Goal: Information Seeking & Learning: Learn about a topic

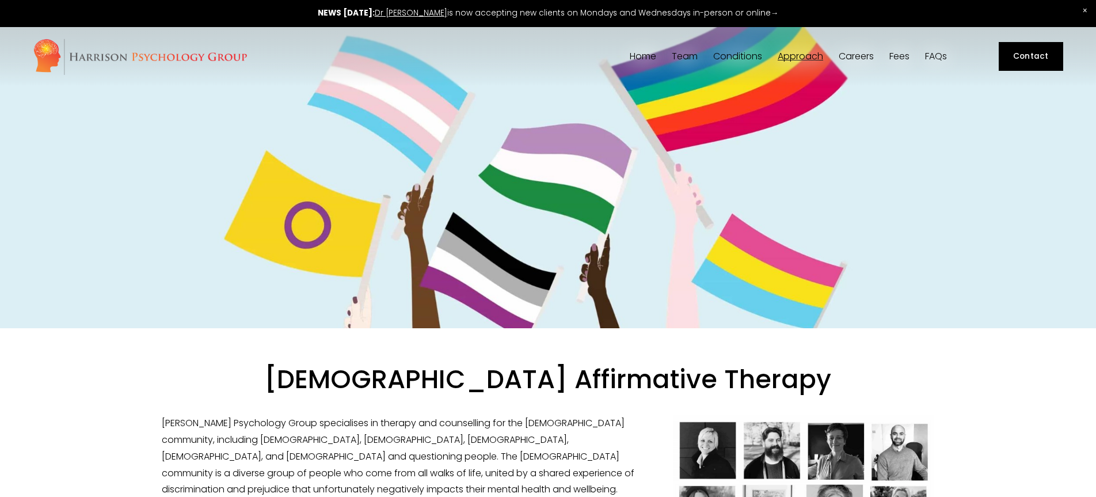
drag, startPoint x: 144, startPoint y: 53, endPoint x: 139, endPoint y: 62, distance: 10.4
click at [144, 54] on img at bounding box center [140, 56] width 215 height 37
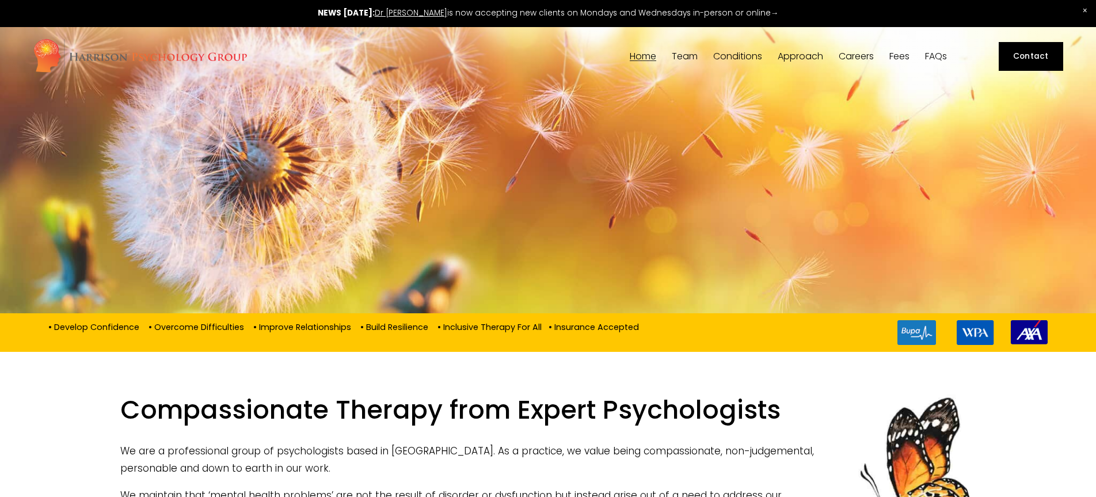
click at [0, 0] on span "Our Team" at bounding box center [0, 0] width 0 height 0
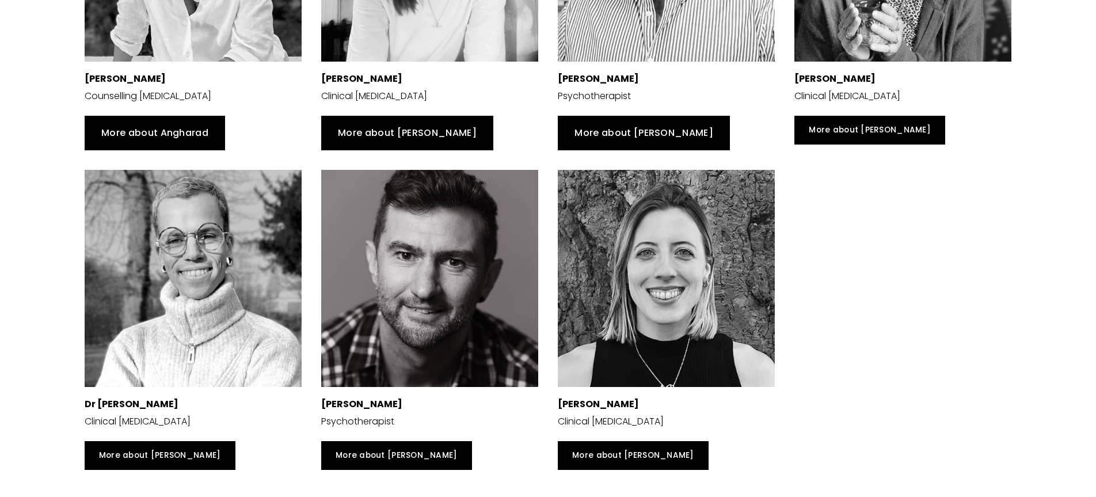
scroll to position [1157, 0]
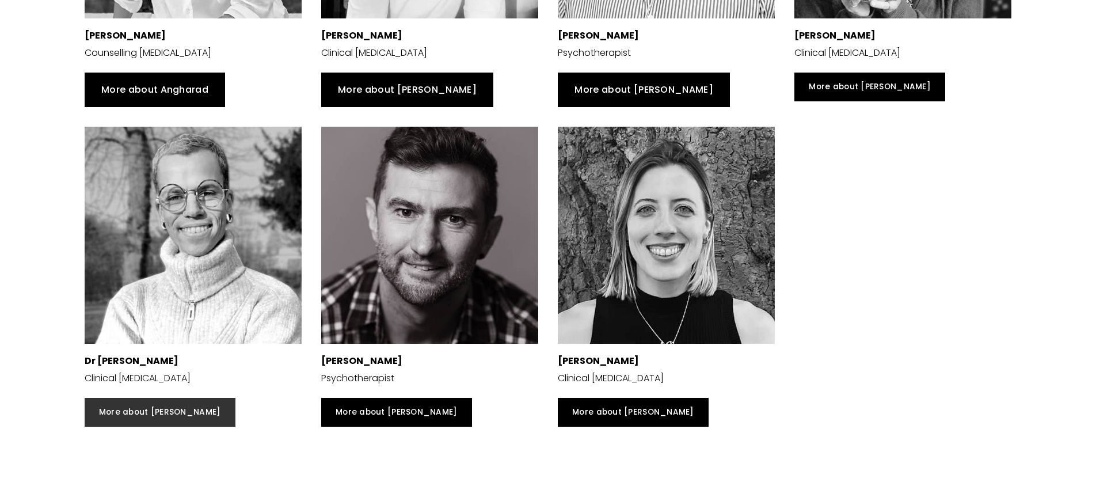
click at [122, 402] on link "More about Sandro" at bounding box center [160, 412] width 151 height 29
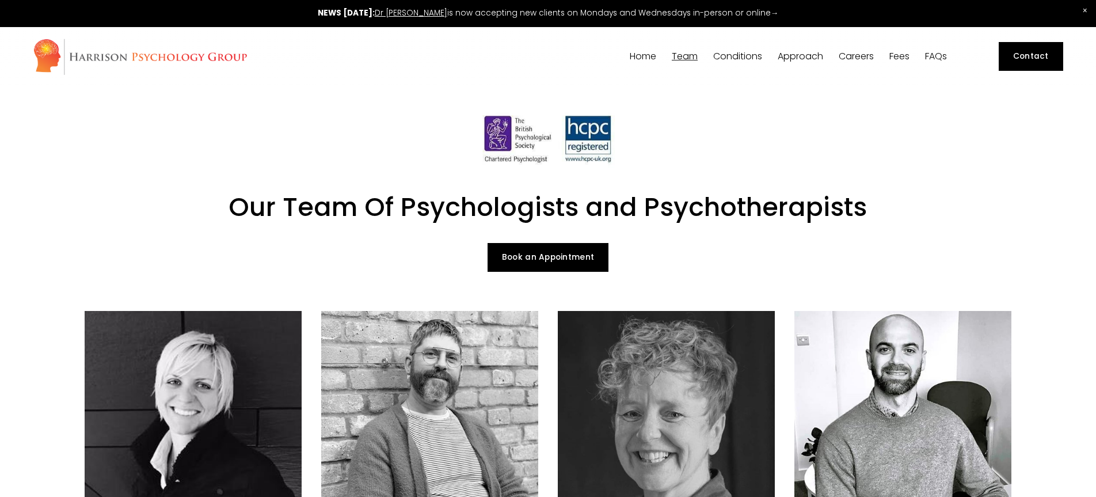
drag, startPoint x: 630, startPoint y: 53, endPoint x: 631, endPoint y: 68, distance: 15.6
click at [630, 53] on link "Home" at bounding box center [643, 56] width 26 height 11
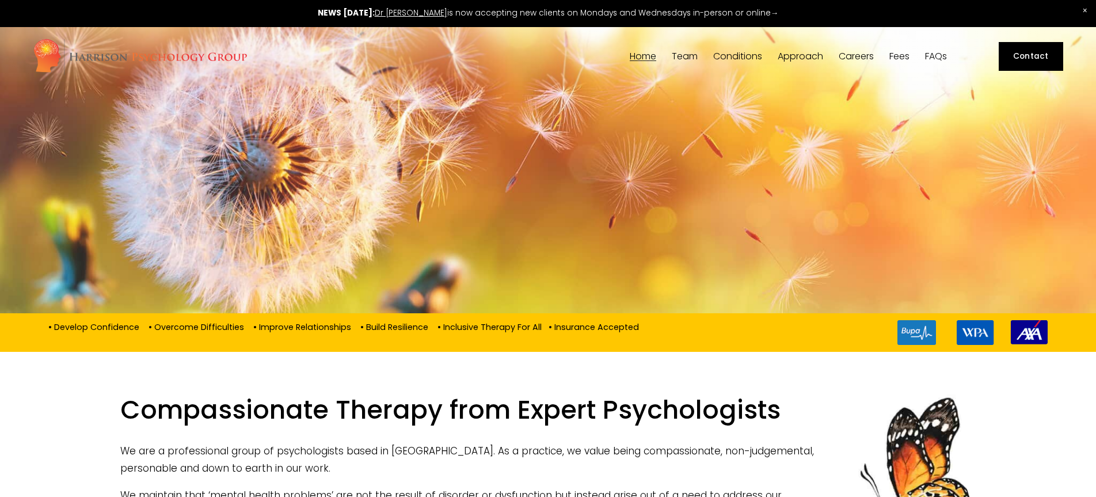
click at [905, 56] on link "Fees" at bounding box center [899, 56] width 20 height 11
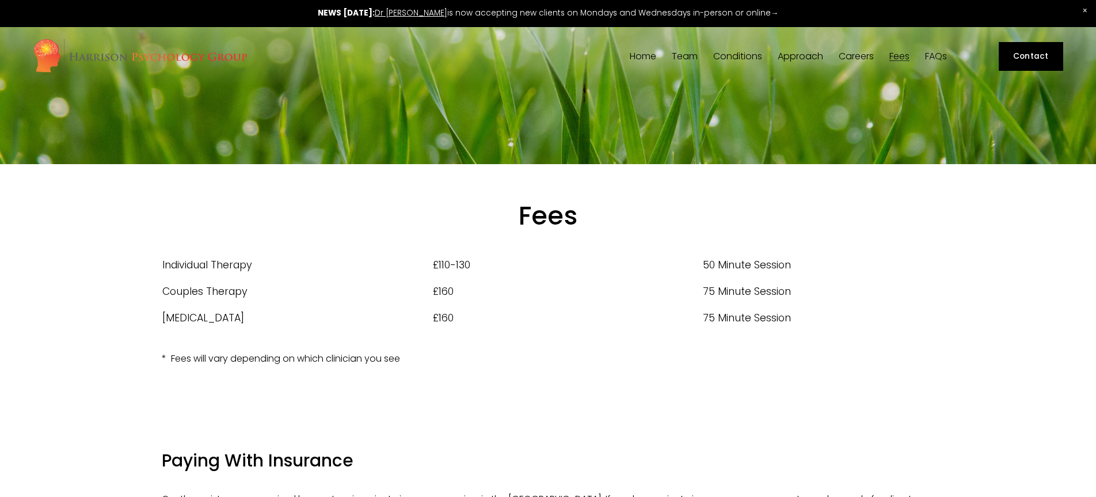
scroll to position [1, 0]
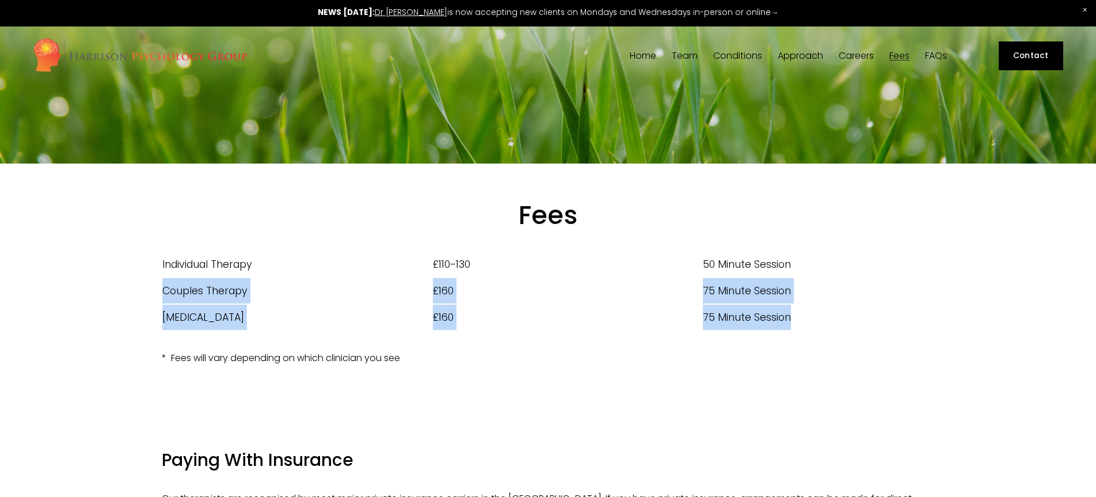
drag, startPoint x: 814, startPoint y: 317, endPoint x: 191, endPoint y: 300, distance: 622.9
click at [162, 294] on tbody "Individual Therapy £110-130 50 Minute Session Couples Therapy £160 75 Minute Se…" at bounding box center [548, 290] width 772 height 79
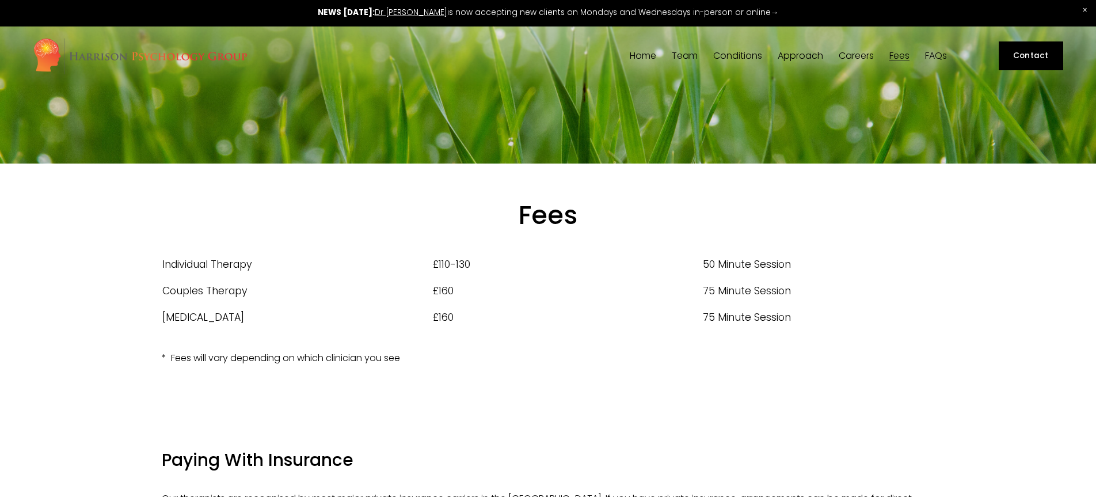
click at [676, 406] on div "Fees Type Cost Session Length Individual Therapy £110-130 50 Minute Session Cou…" at bounding box center [548, 287] width 1096 height 249
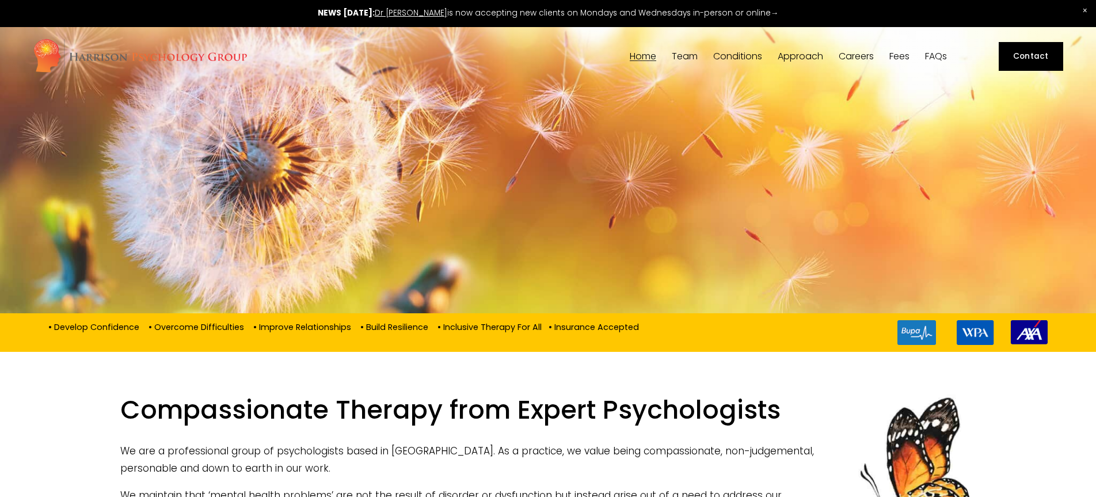
click at [98, 63] on img at bounding box center [140, 56] width 215 height 37
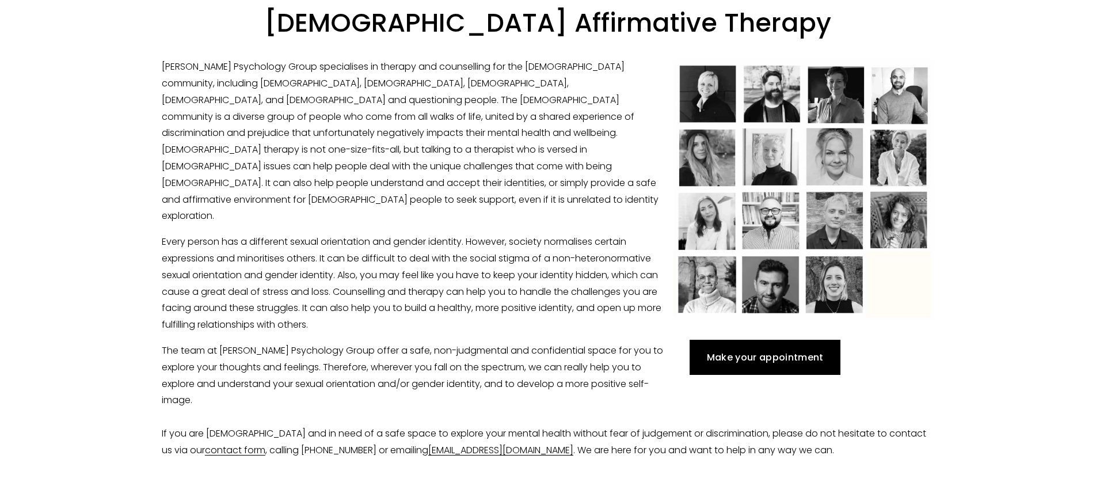
scroll to position [357, 0]
